Goal: Use online tool/utility: Utilize a website feature to perform a specific function

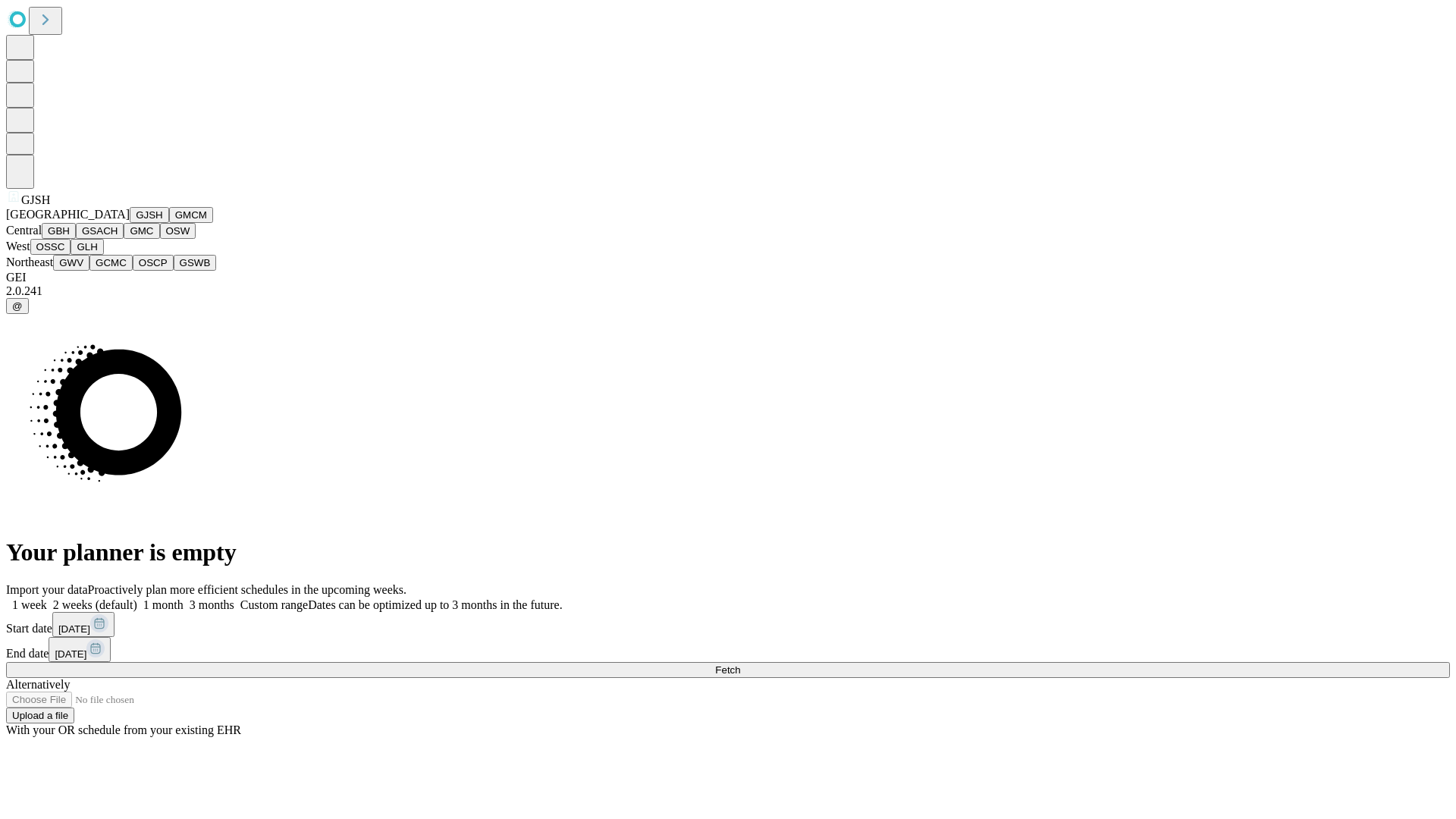
click at [130, 223] on button "GJSH" at bounding box center [149, 215] width 39 height 16
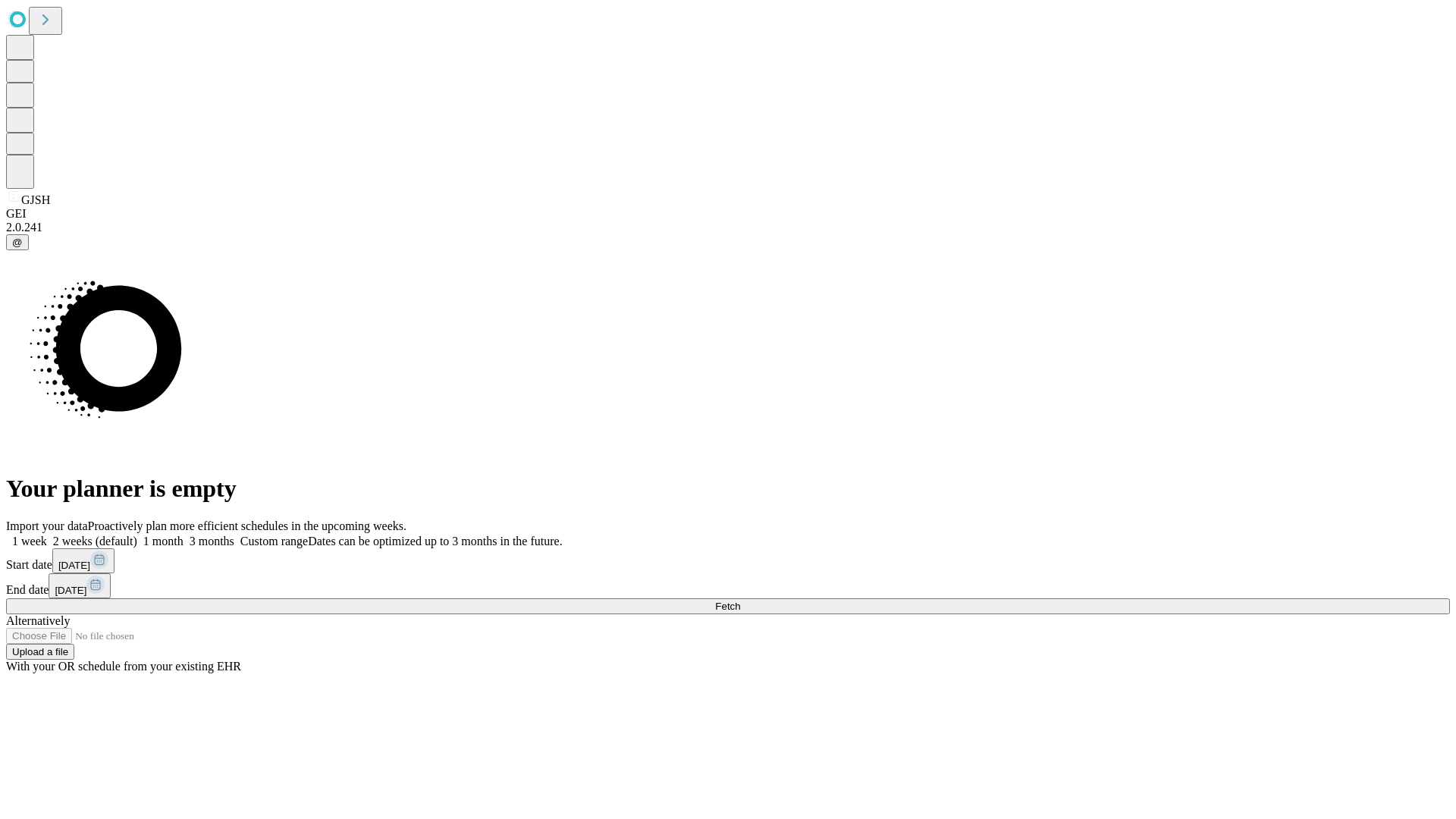
click at [47, 534] on label "1 week" at bounding box center [26, 540] width 41 height 13
click at [740, 600] on span "Fetch" at bounding box center [727, 606] width 25 height 12
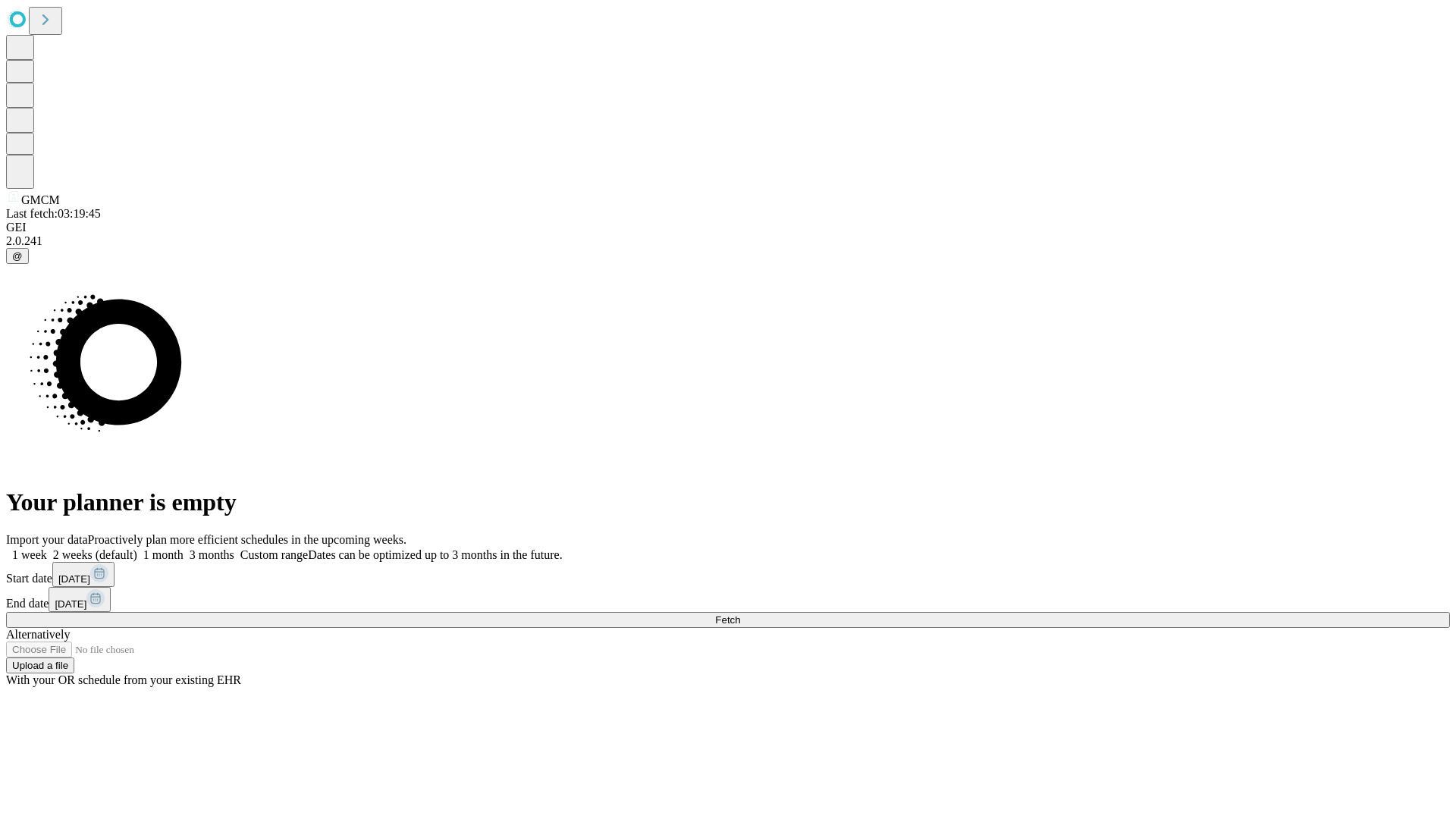
click at [47, 548] on label "1 week" at bounding box center [26, 554] width 41 height 13
click at [740, 614] on span "Fetch" at bounding box center [727, 619] width 25 height 12
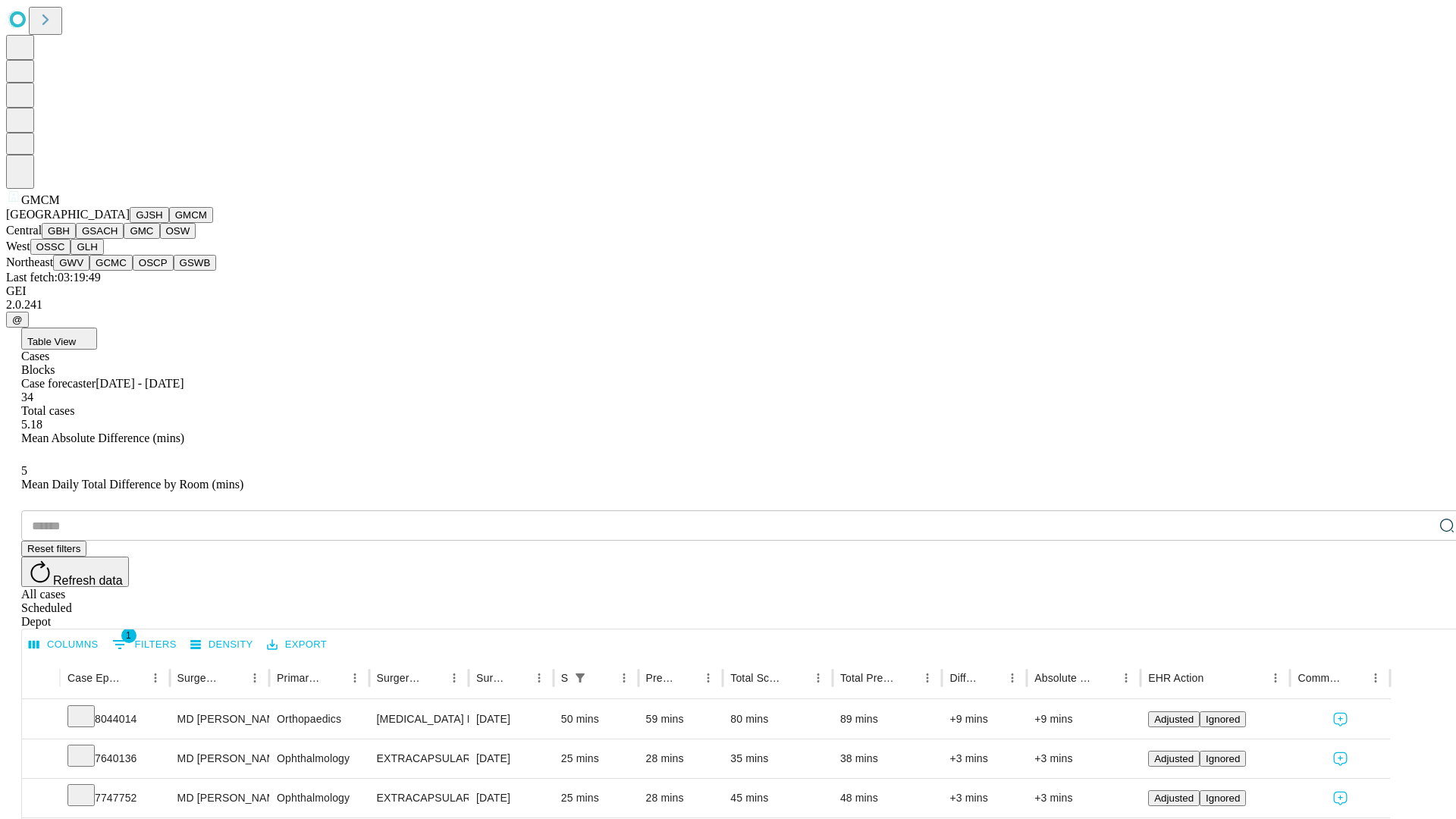
click at [76, 239] on button "GBH" at bounding box center [58, 230] width 34 height 16
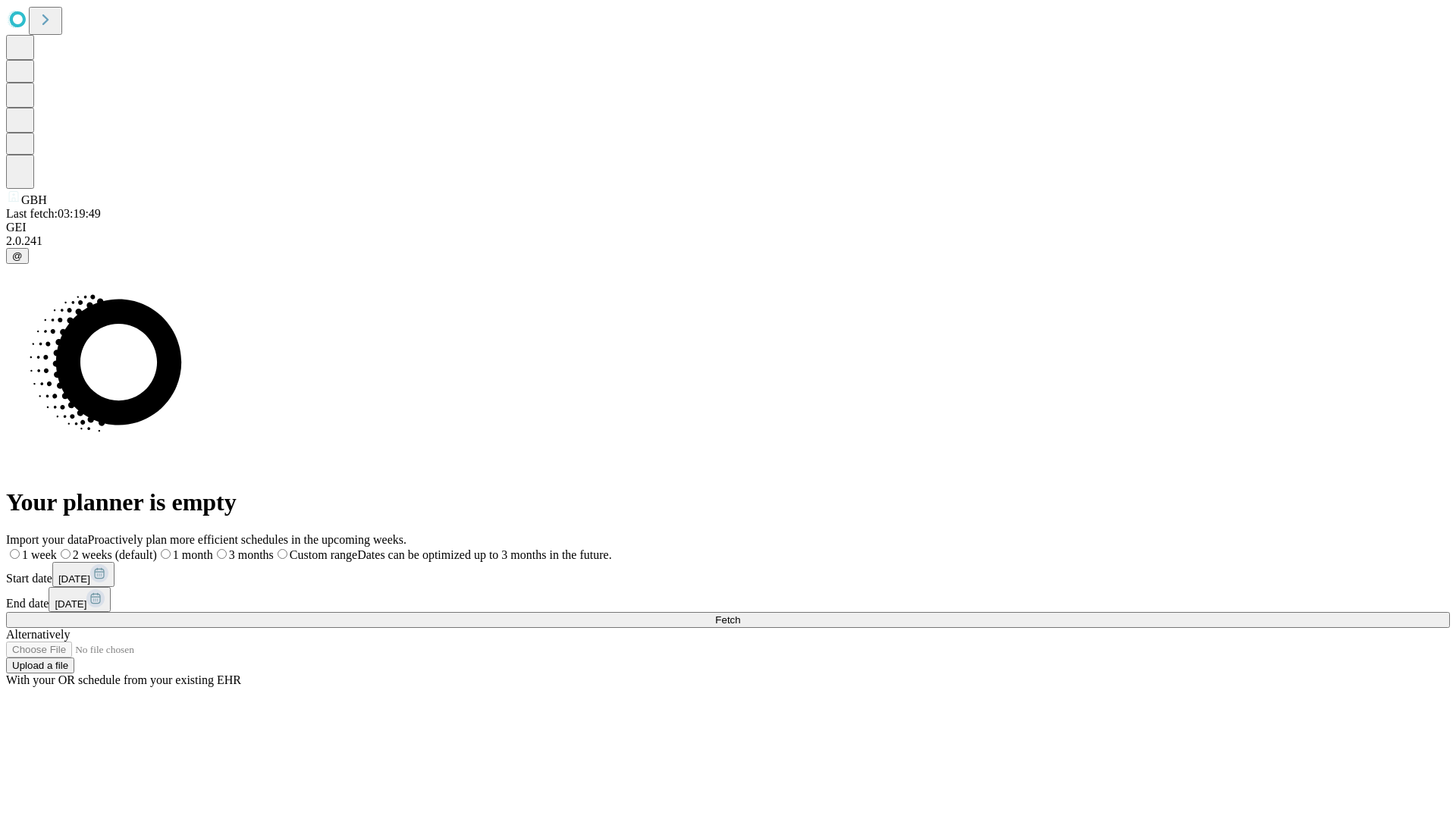
click at [57, 548] on label "1 week" at bounding box center [31, 554] width 51 height 13
click at [740, 614] on span "Fetch" at bounding box center [727, 619] width 25 height 12
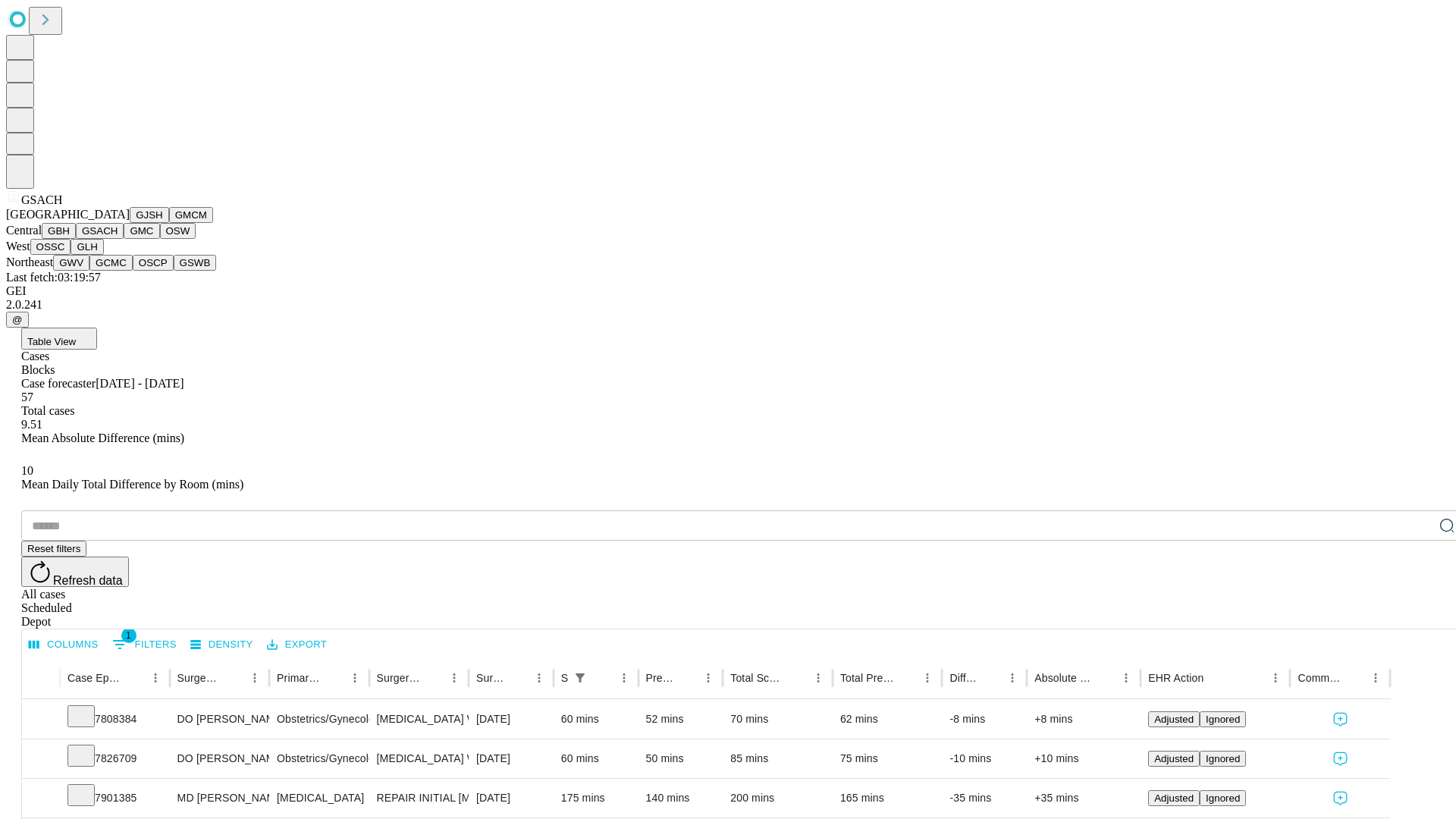
click at [124, 239] on button "GMC" at bounding box center [141, 230] width 35 height 16
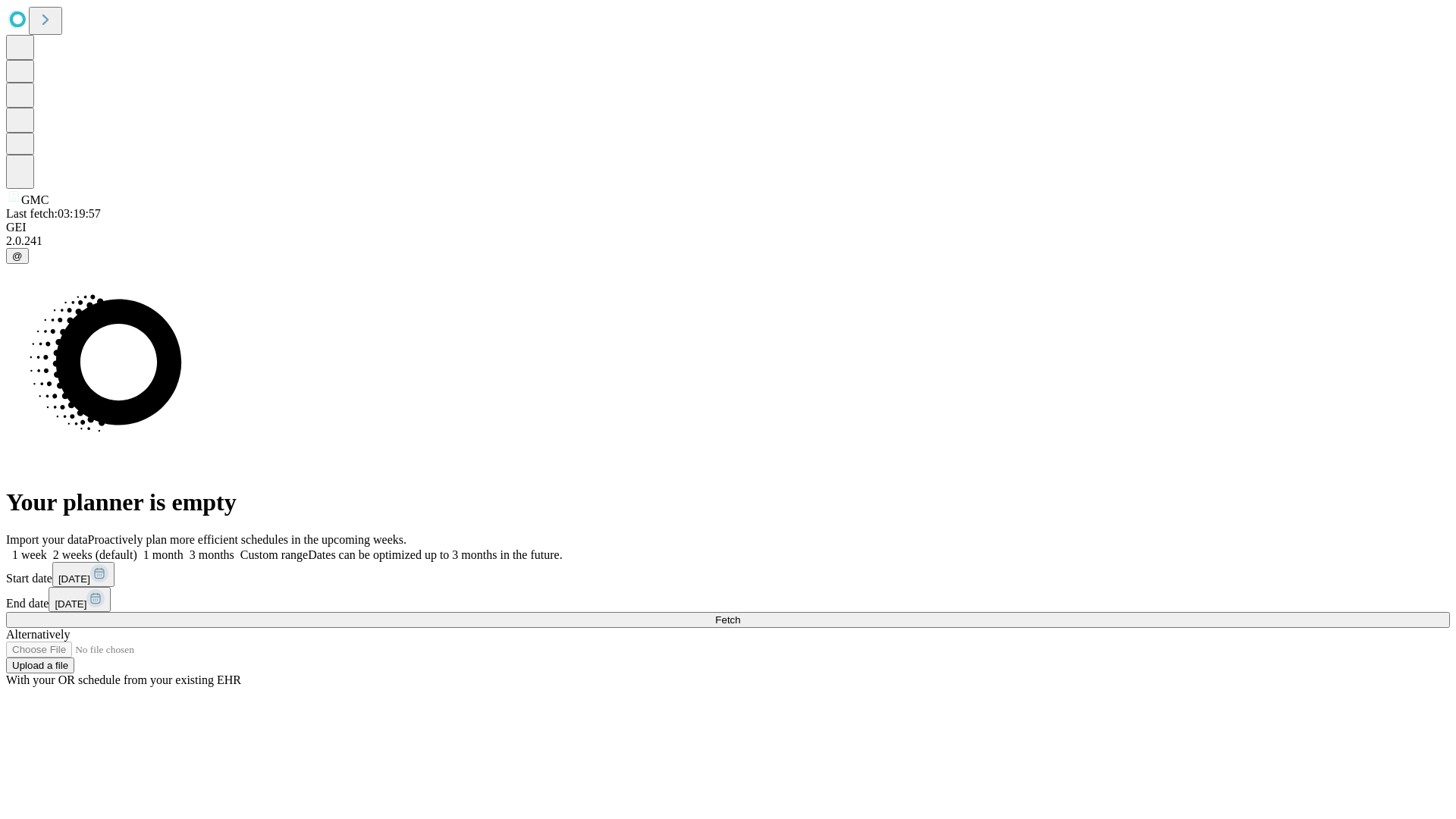
click at [47, 548] on label "1 week" at bounding box center [26, 554] width 41 height 13
click at [740, 614] on span "Fetch" at bounding box center [727, 619] width 25 height 12
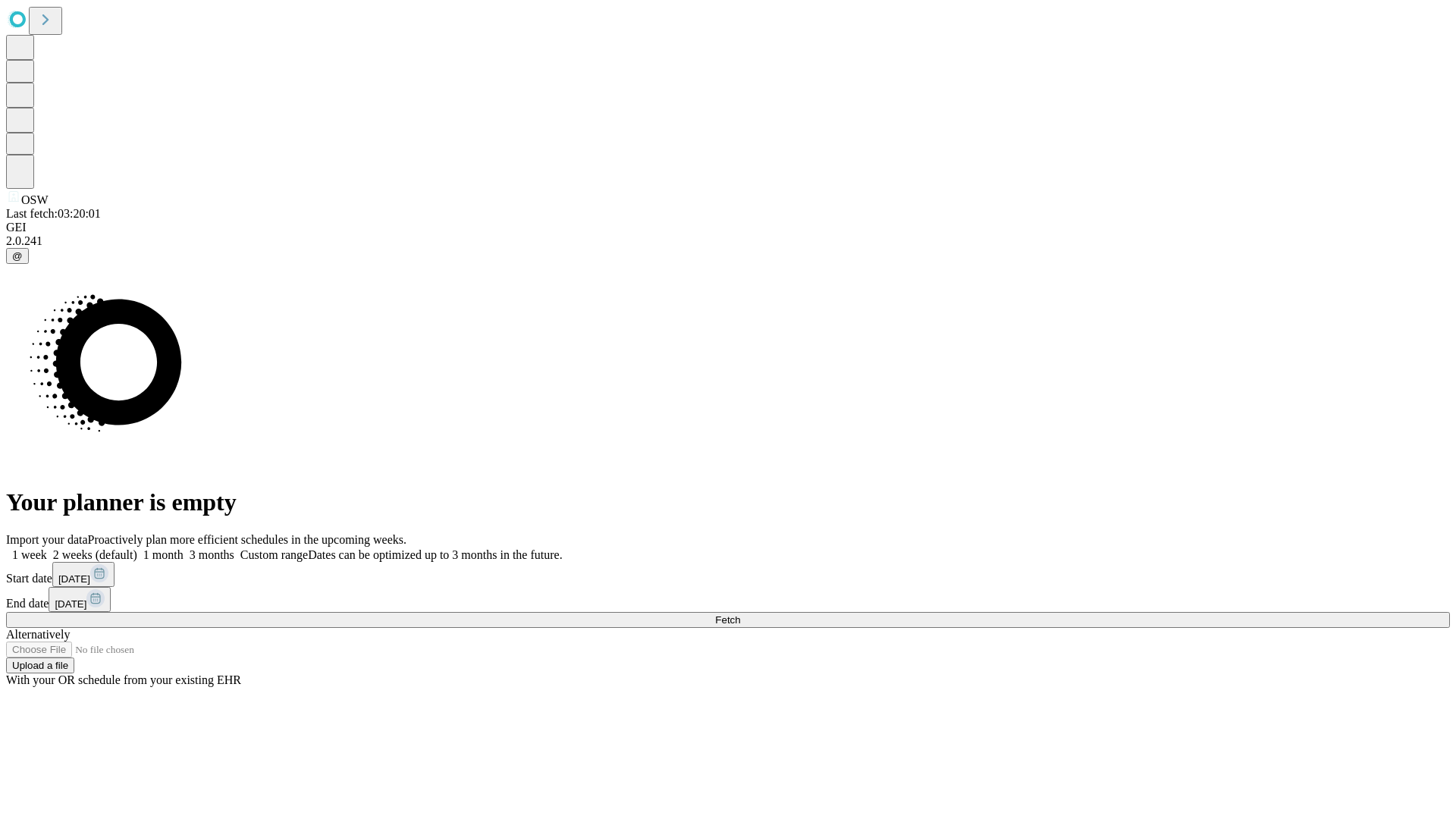
click at [47, 548] on label "1 week" at bounding box center [26, 554] width 41 height 13
click at [740, 614] on span "Fetch" at bounding box center [727, 619] width 25 height 12
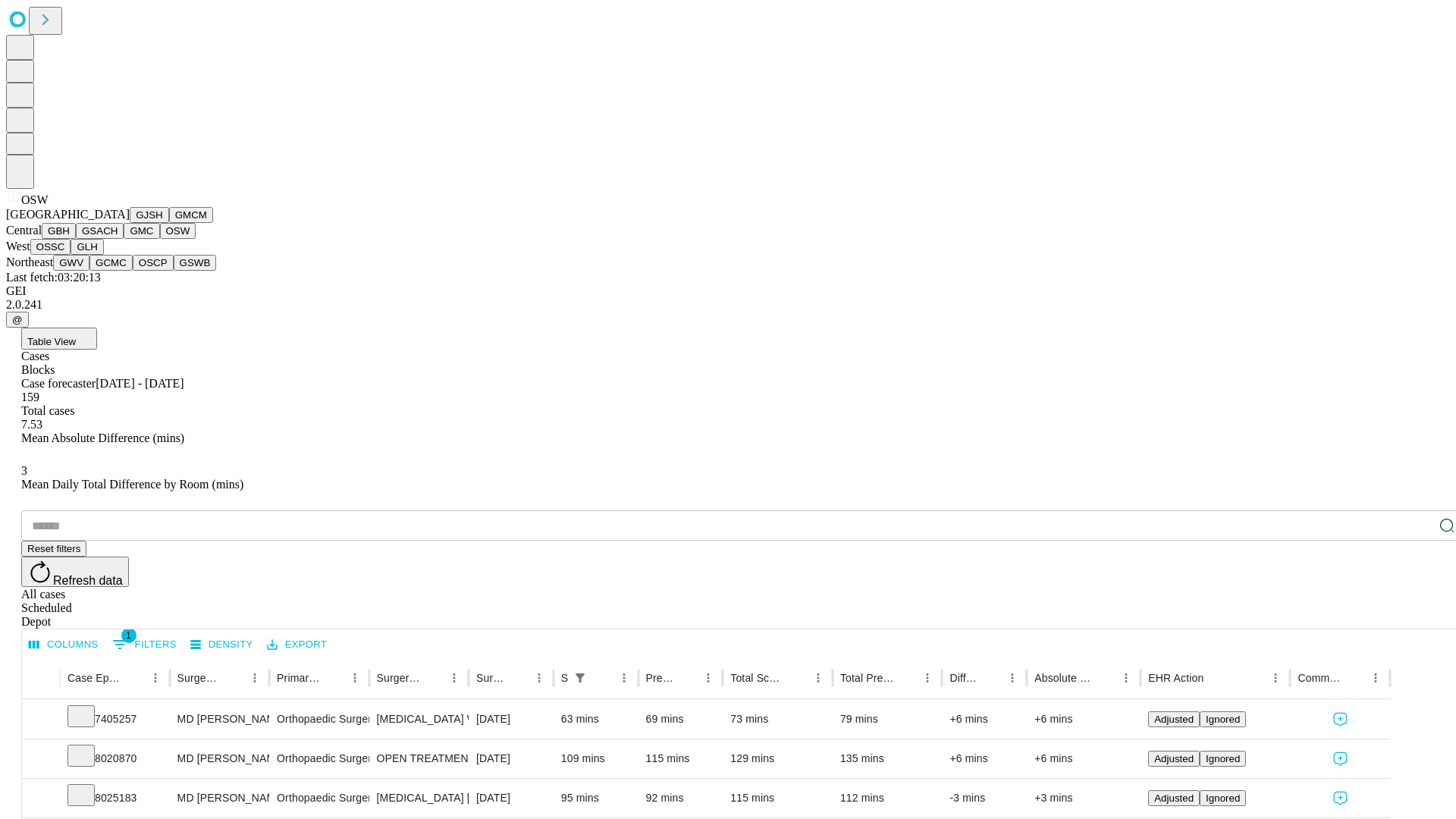
click at [71, 255] on button "OSSC" at bounding box center [51, 246] width 41 height 16
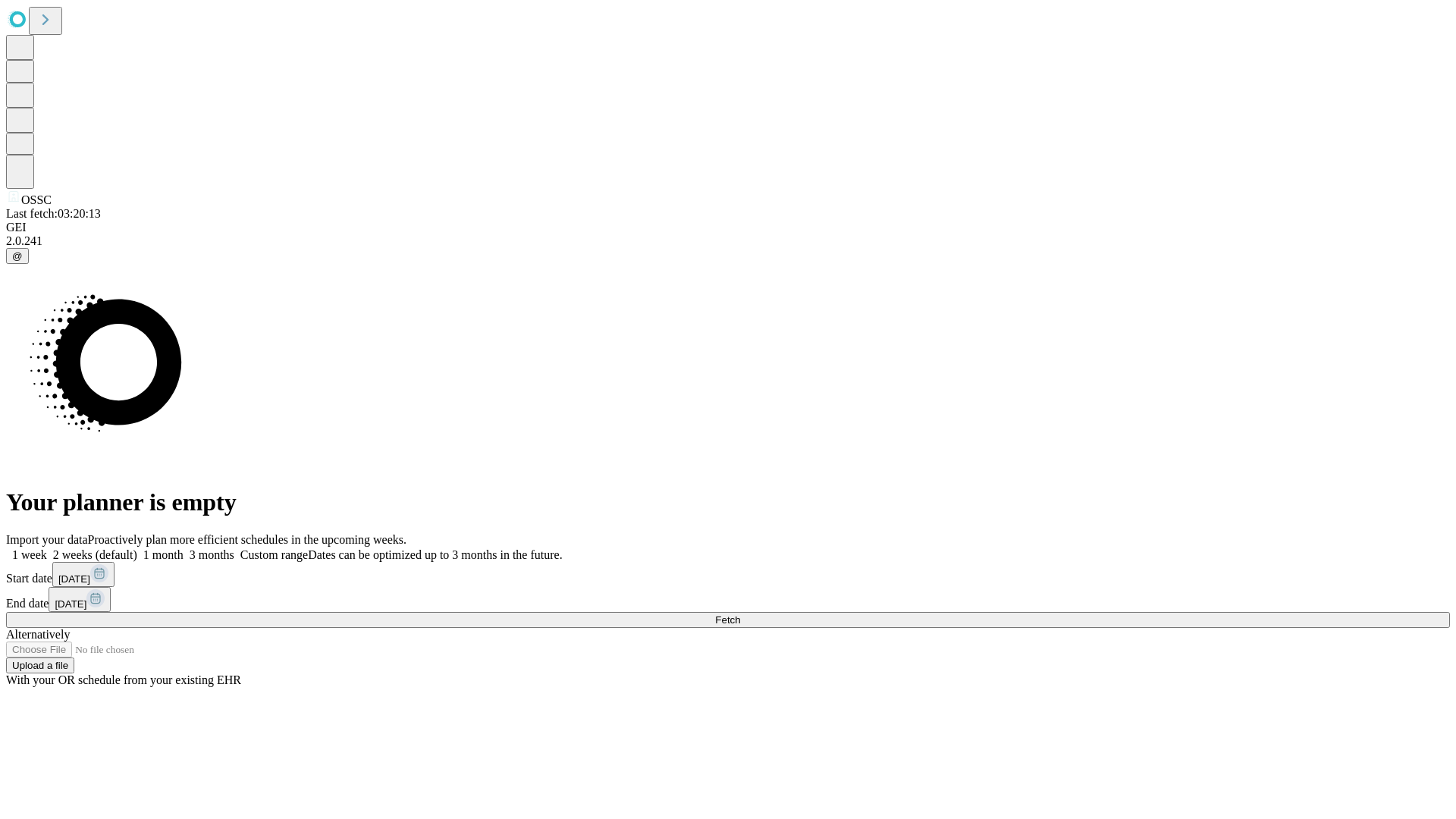
click at [47, 548] on label "1 week" at bounding box center [26, 554] width 41 height 13
click at [740, 614] on span "Fetch" at bounding box center [727, 619] width 25 height 12
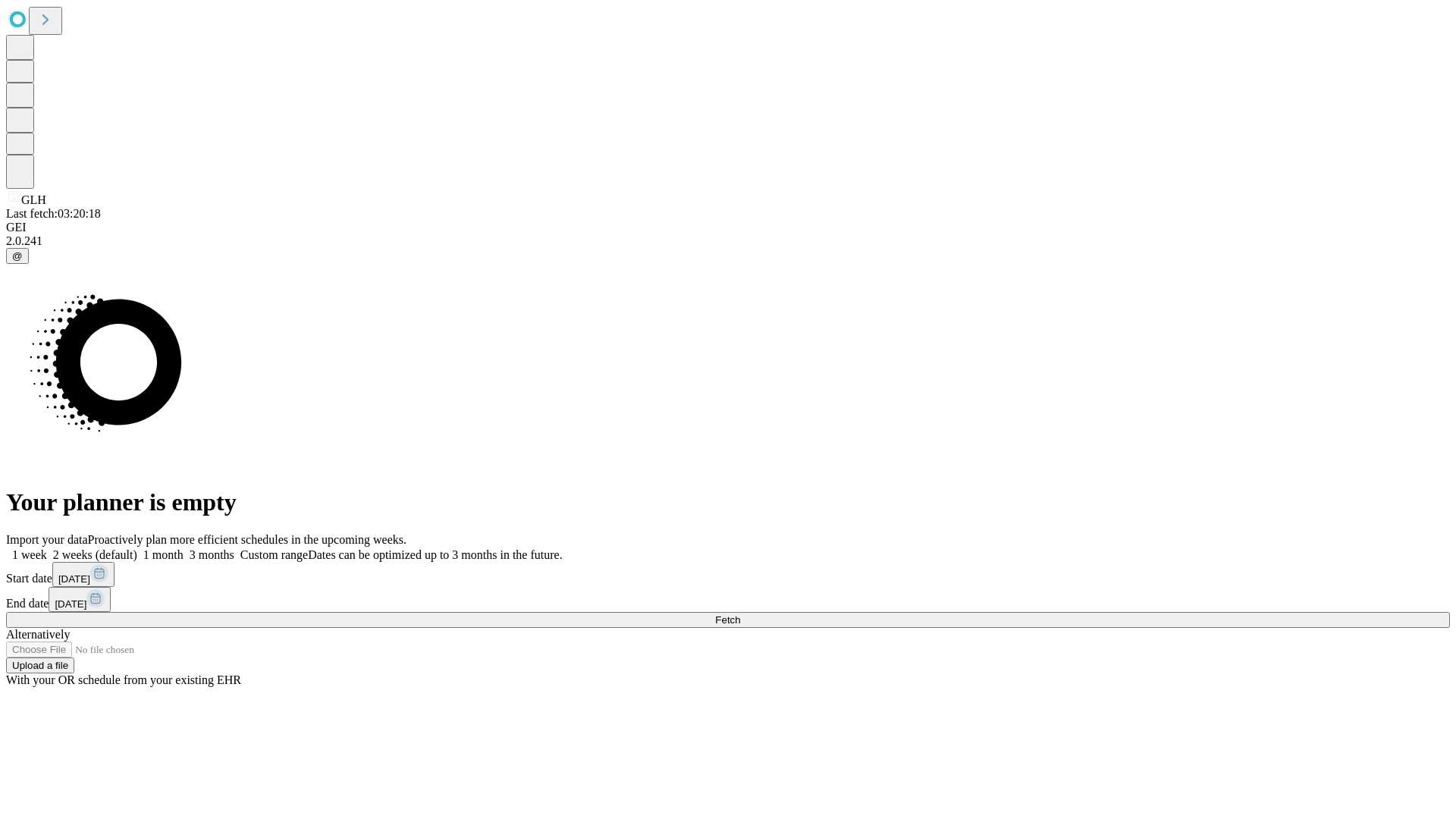
click at [47, 548] on label "1 week" at bounding box center [26, 554] width 41 height 13
click at [740, 614] on span "Fetch" at bounding box center [727, 619] width 25 height 12
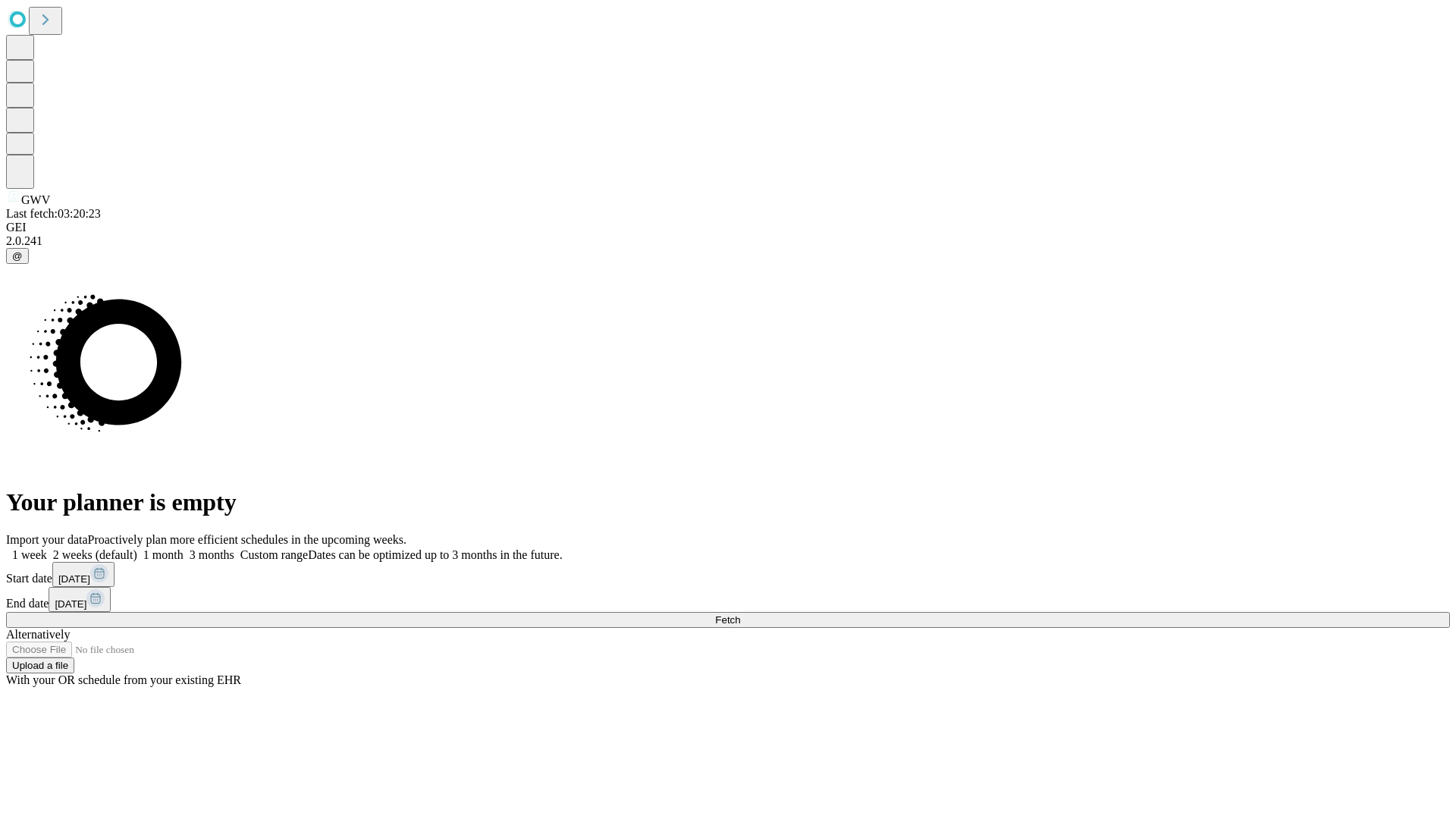
click at [47, 548] on label "1 week" at bounding box center [26, 554] width 41 height 13
click at [740, 614] on span "Fetch" at bounding box center [727, 619] width 25 height 12
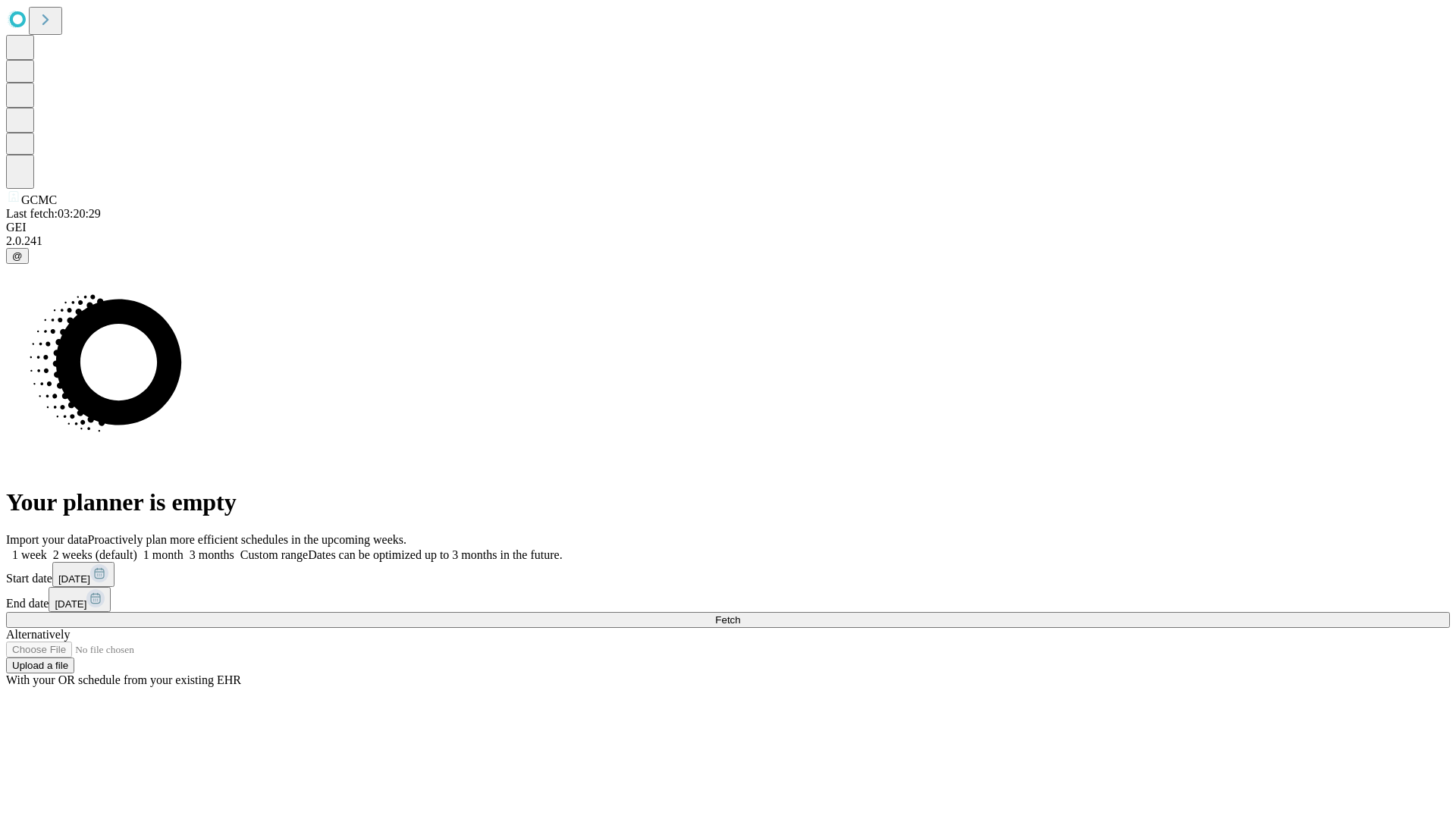
click at [47, 548] on label "1 week" at bounding box center [26, 554] width 41 height 13
click at [740, 614] on span "Fetch" at bounding box center [727, 619] width 25 height 12
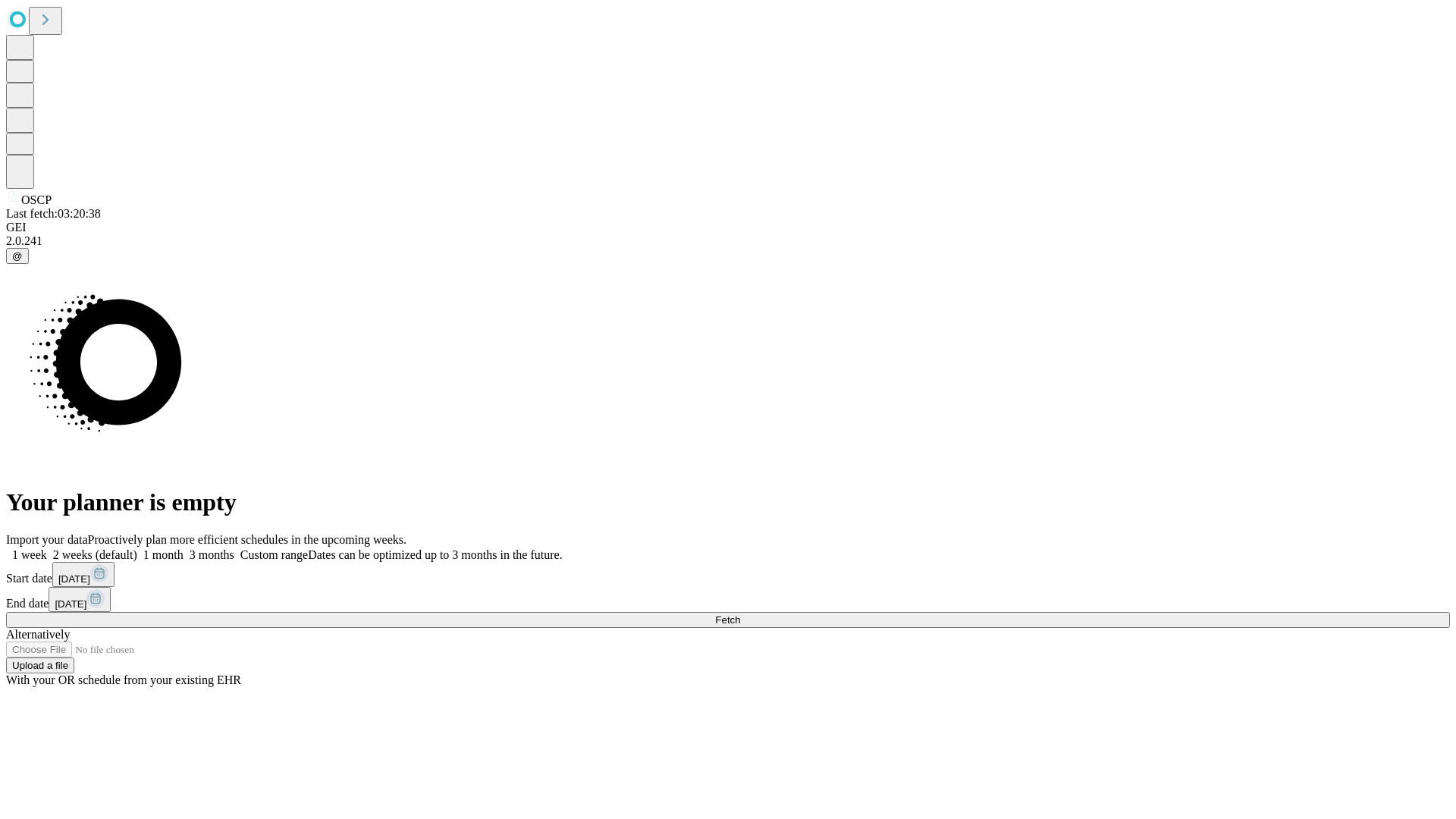
click at [47, 548] on label "1 week" at bounding box center [26, 554] width 41 height 13
click at [740, 614] on span "Fetch" at bounding box center [727, 619] width 25 height 12
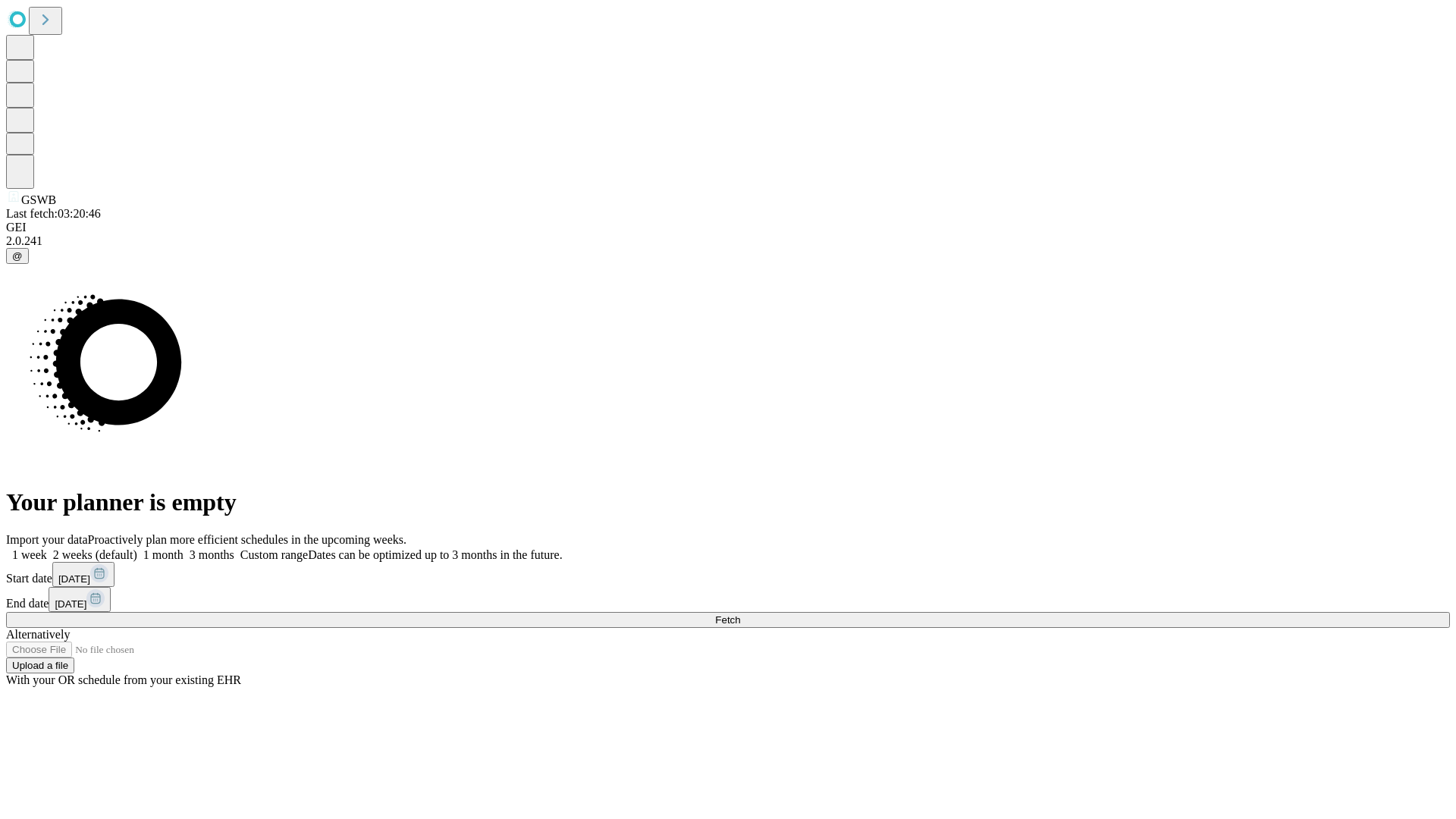
click at [47, 548] on label "1 week" at bounding box center [26, 554] width 41 height 13
click at [740, 614] on span "Fetch" at bounding box center [727, 619] width 25 height 12
